Goal: Task Accomplishment & Management: Use online tool/utility

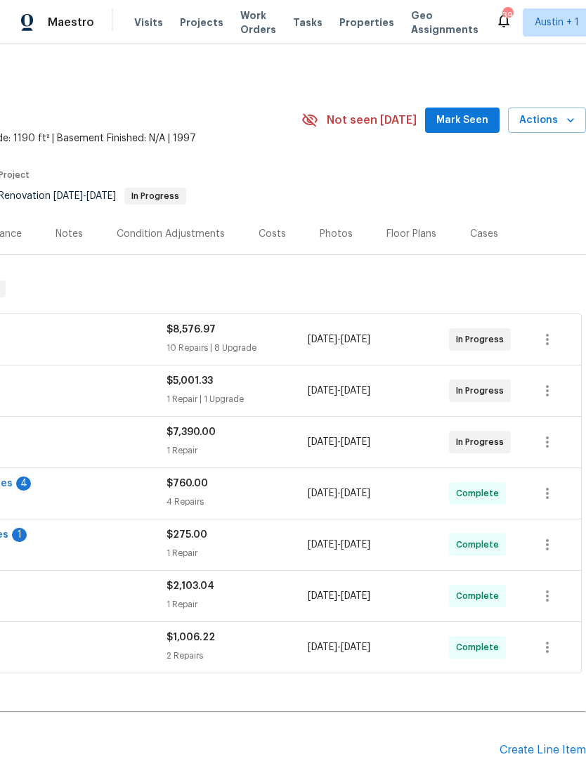
scroll to position [0, 208]
click at [467, 121] on span "Mark Seen" at bounding box center [462, 121] width 52 height 18
click at [554, 122] on span "Actions" at bounding box center [547, 121] width 56 height 18
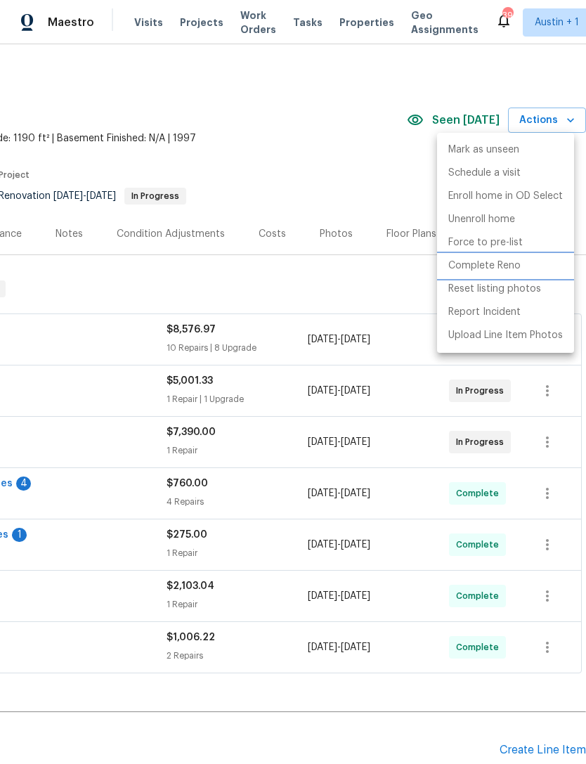
click at [500, 271] on p "Complete Reno" at bounding box center [484, 266] width 72 height 15
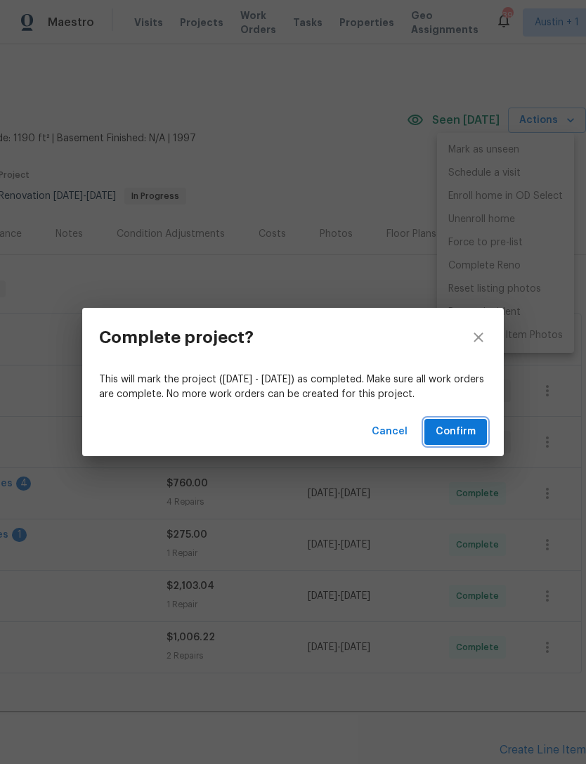
click at [462, 426] on span "Confirm" at bounding box center [456, 432] width 40 height 18
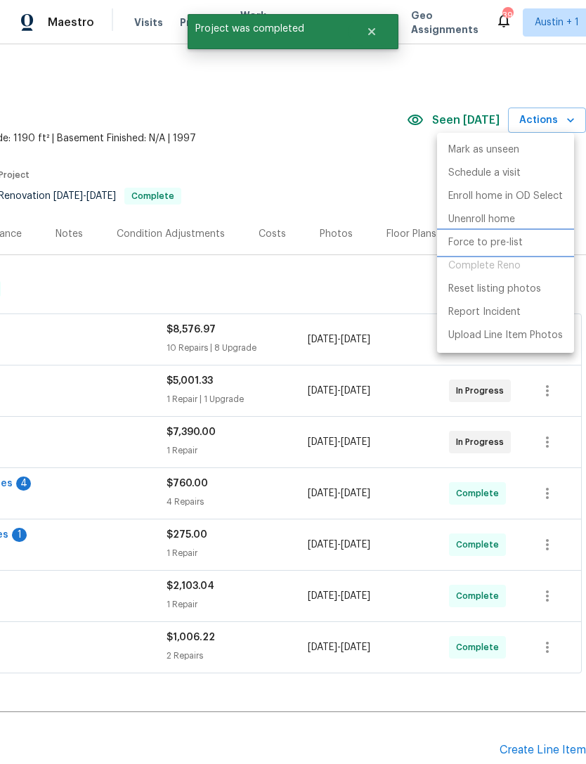
click at [510, 244] on p "Force to pre-list" at bounding box center [485, 242] width 74 height 15
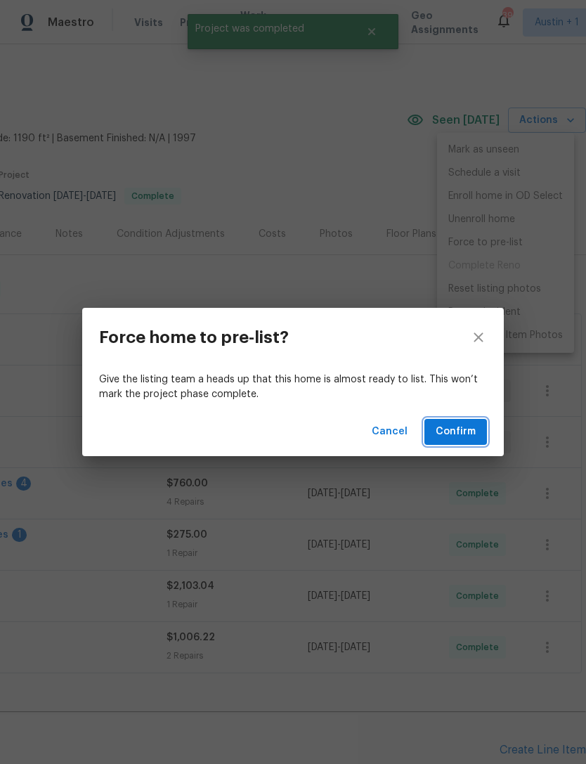
click at [458, 432] on span "Confirm" at bounding box center [456, 432] width 40 height 18
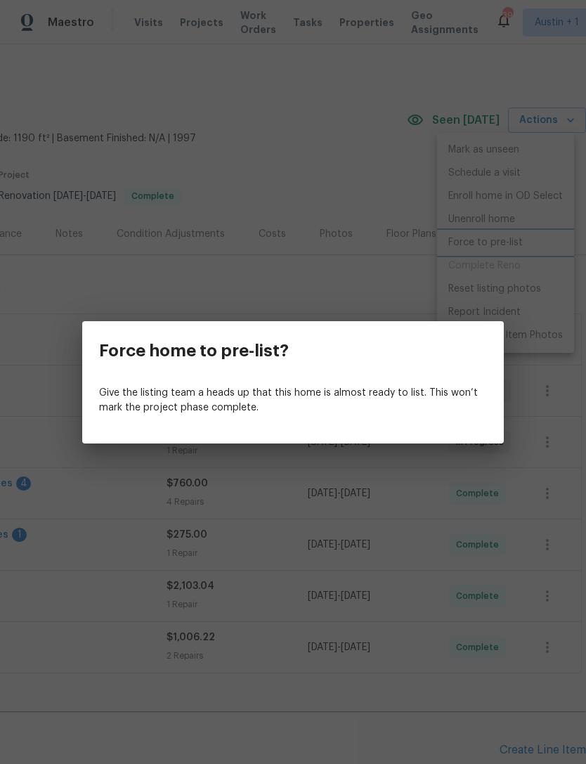
click at [371, 127] on div "Force home to pre-list? Give the listing team a heads up that this home is almo…" at bounding box center [293, 382] width 586 height 764
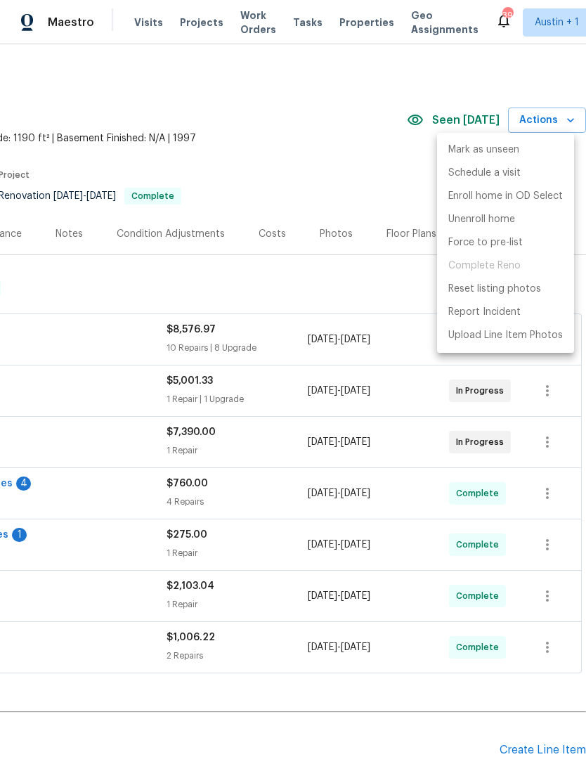
click at [354, 25] on div at bounding box center [293, 382] width 586 height 764
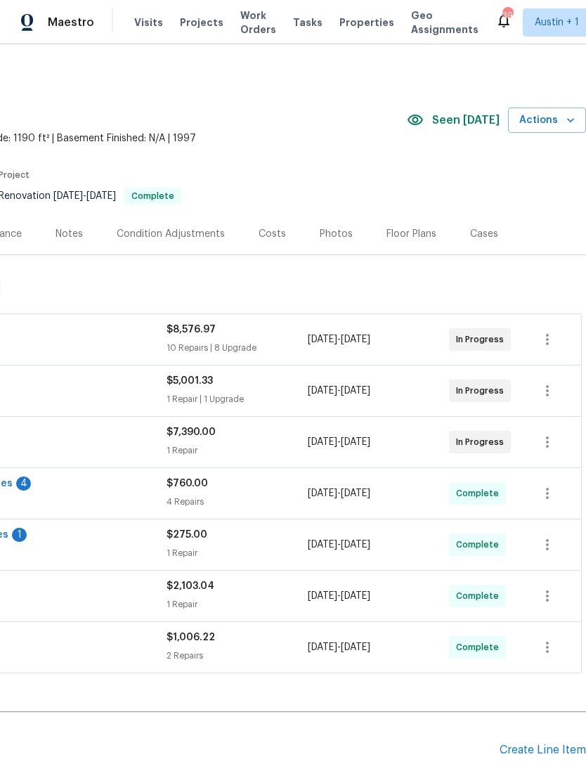
click at [349, 29] on span "Properties" at bounding box center [366, 22] width 55 height 14
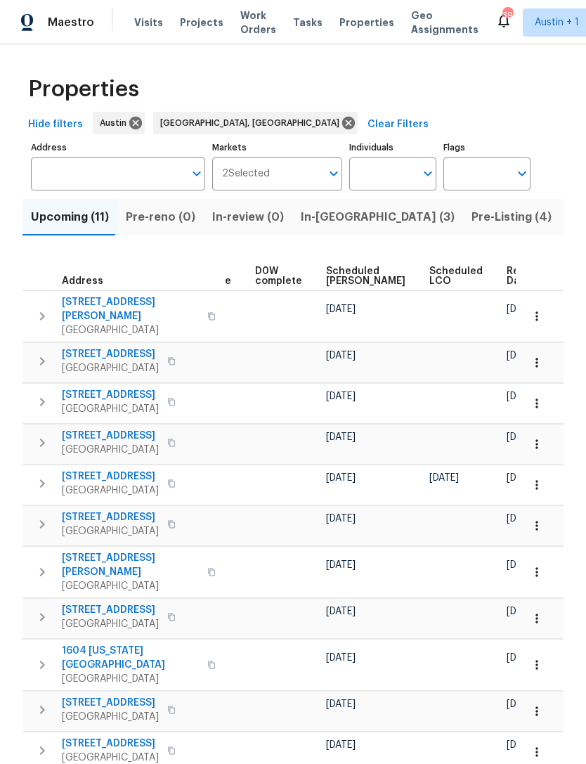
scroll to position [0, 356]
click at [472, 216] on span "Pre-Listing (4)" at bounding box center [512, 217] width 80 height 20
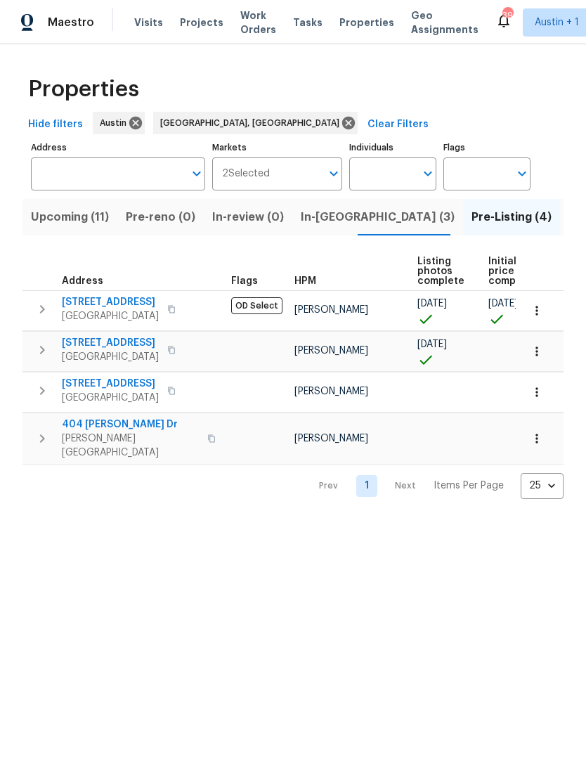
click at [317, 223] on span "In-reno (3)" at bounding box center [378, 217] width 154 height 20
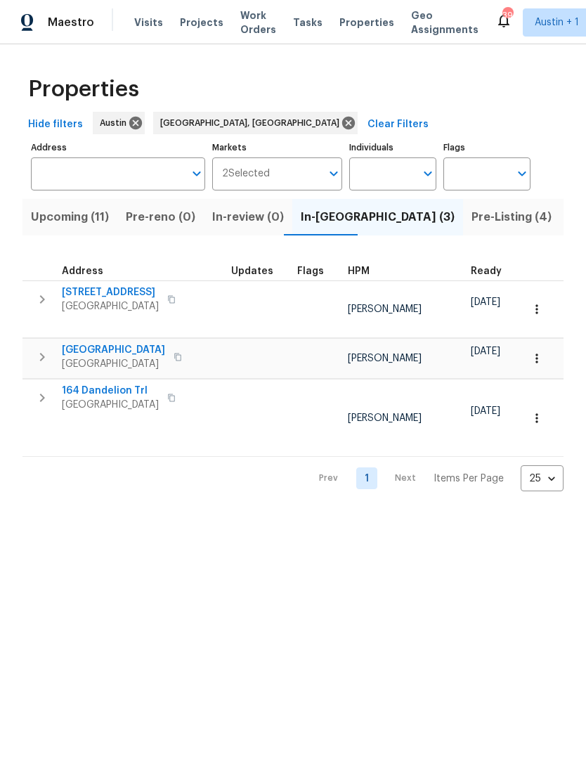
click at [472, 216] on span "Pre-Listing (4)" at bounding box center [512, 217] width 80 height 20
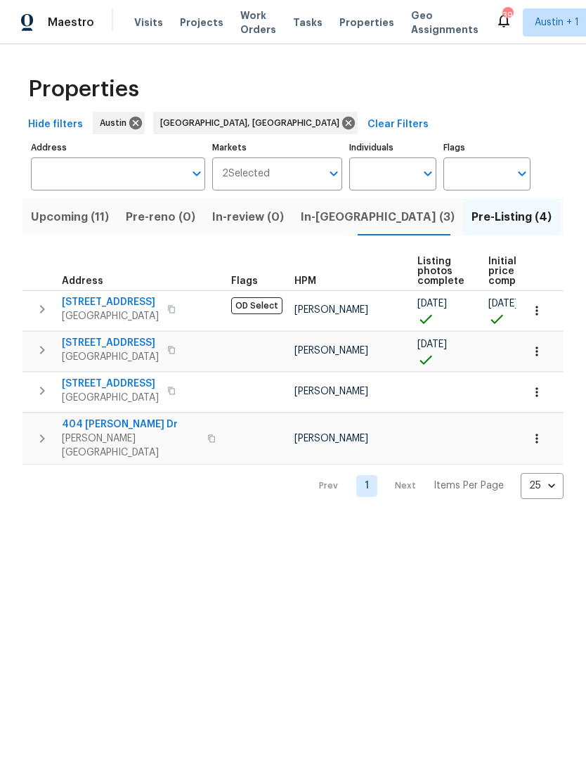
click at [75, 344] on span "503 Hackberry St" at bounding box center [110, 343] width 97 height 14
click at [79, 427] on span "404 Stewart Dr" at bounding box center [130, 424] width 137 height 14
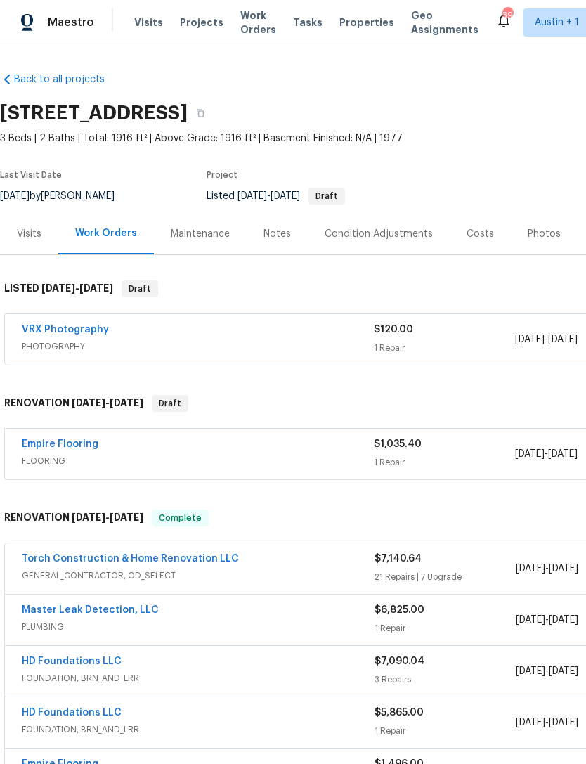
click at [273, 235] on div "Notes" at bounding box center [277, 234] width 27 height 14
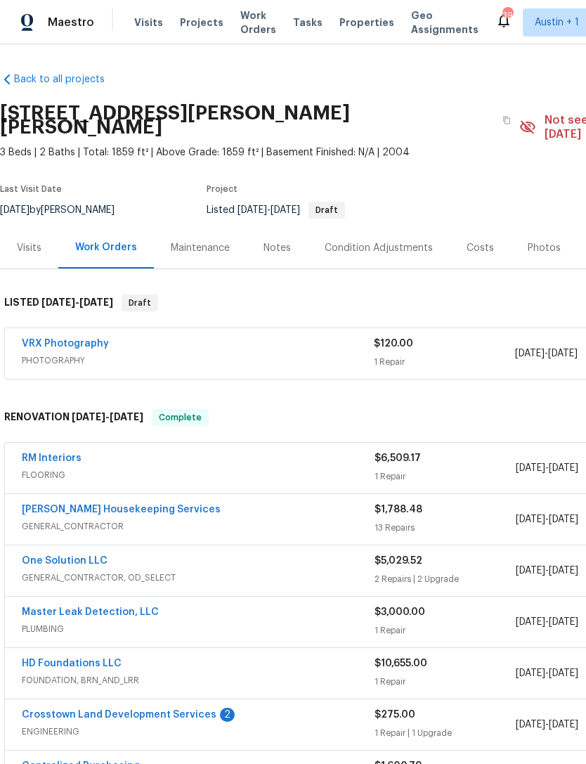
click at [533, 241] on div "Photos" at bounding box center [544, 248] width 33 height 14
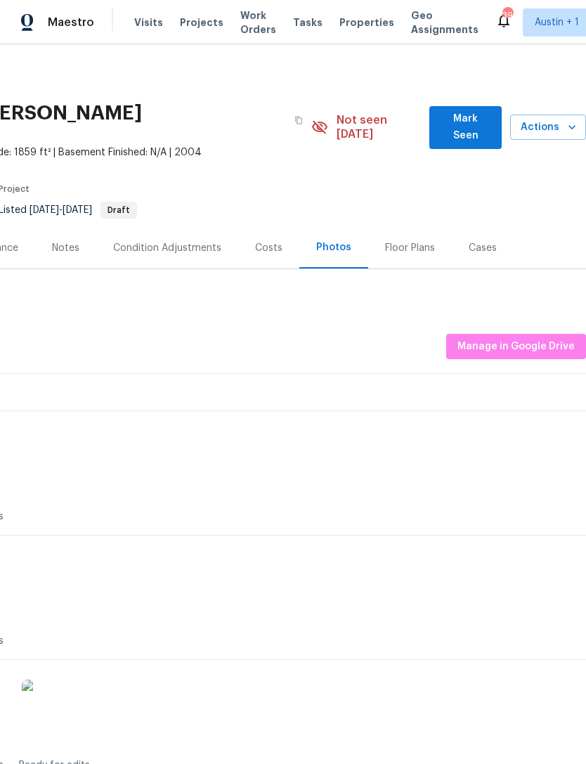
scroll to position [0, 208]
click at [514, 338] on span "Manage in Google Drive" at bounding box center [516, 347] width 117 height 18
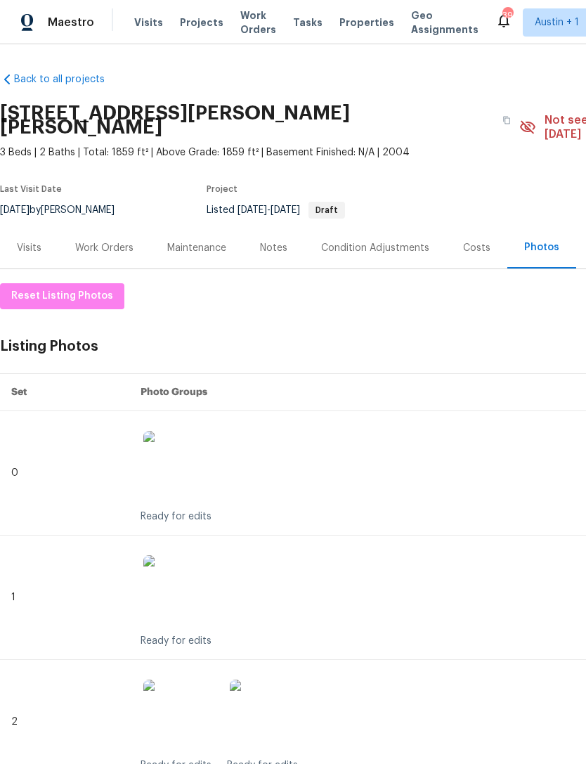
scroll to position [0, 0]
click at [36, 287] on span "Reset Listing Photos" at bounding box center [62, 296] width 102 height 18
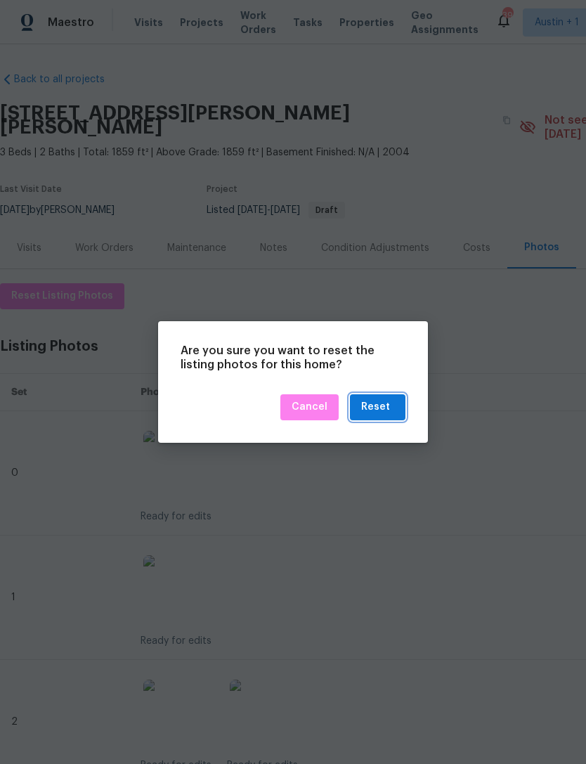
click at [389, 405] on div "Reset" at bounding box center [375, 407] width 29 height 18
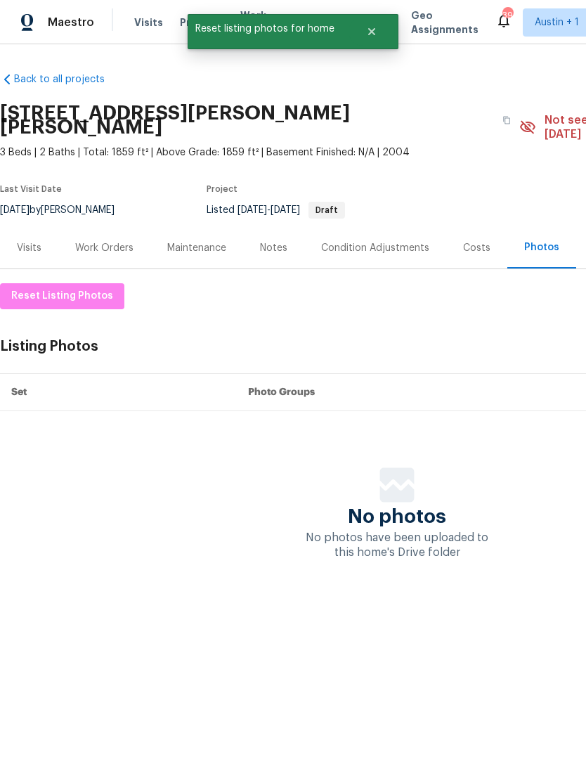
click at [266, 241] on div "Notes" at bounding box center [273, 248] width 27 height 14
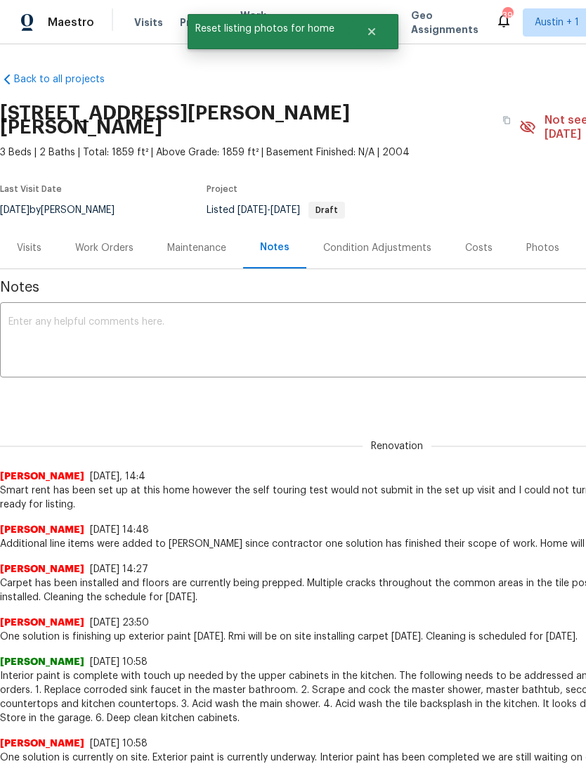
click at [520, 320] on textarea at bounding box center [396, 341] width 777 height 49
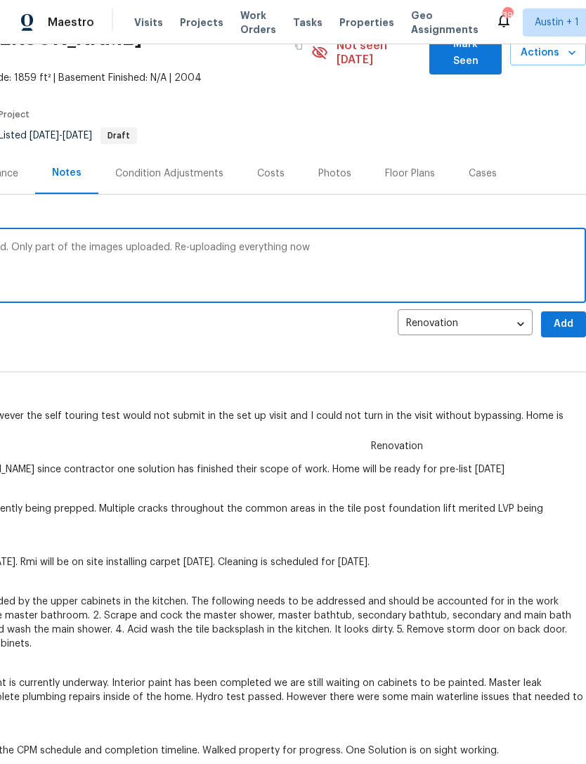
scroll to position [74, 208]
type textarea "There was a problem with the photo upload. Only part of the images uploaded. Re…"
click at [567, 316] on span "Add" at bounding box center [563, 325] width 22 height 18
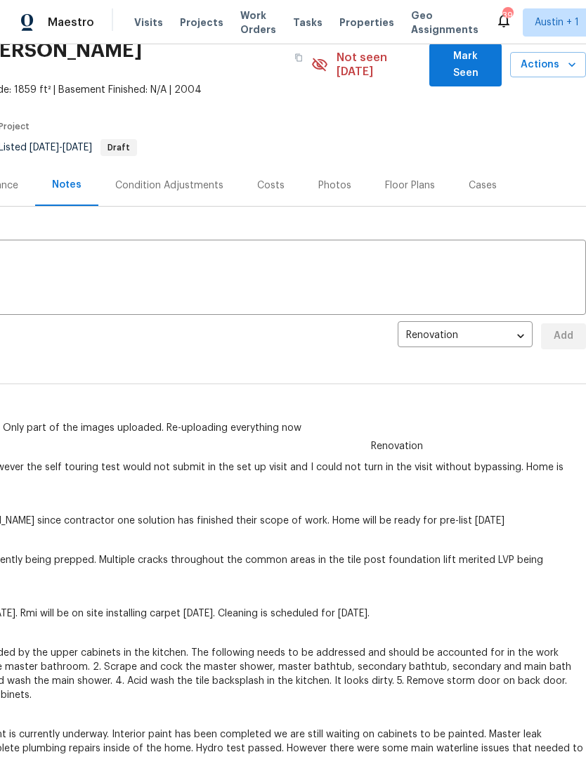
scroll to position [63, 208]
click at [325, 179] on div "Photos" at bounding box center [334, 186] width 33 height 14
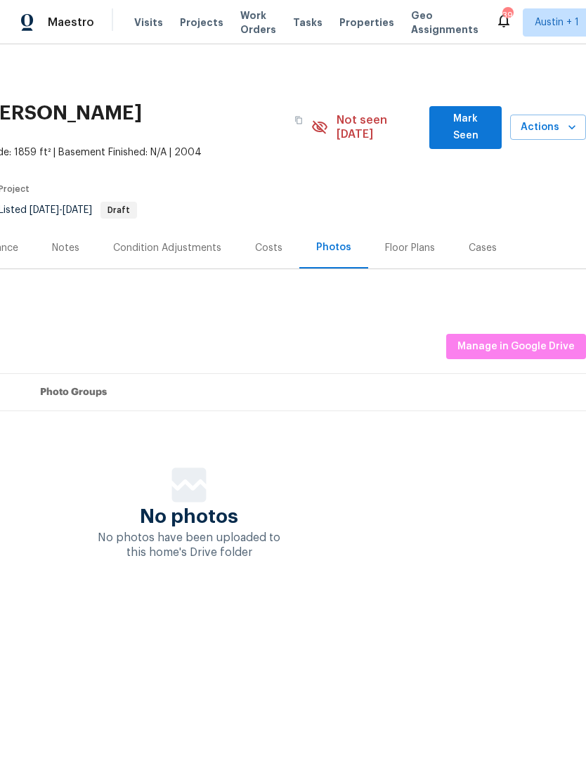
scroll to position [0, 208]
click at [518, 340] on button "Manage in Google Drive" at bounding box center [516, 347] width 140 height 26
